Goal: Information Seeking & Learning: Learn about a topic

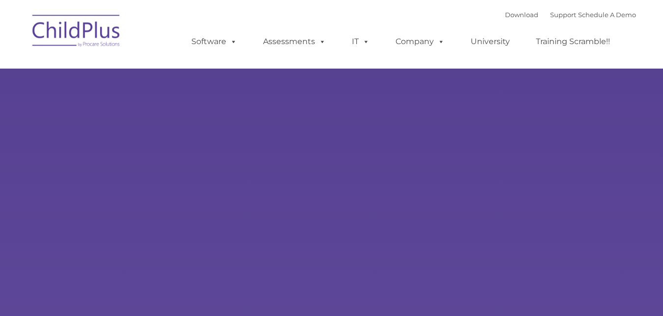
type input ""
select select "MEDIUM"
